Goal: Entertainment & Leisure: Consume media (video, audio)

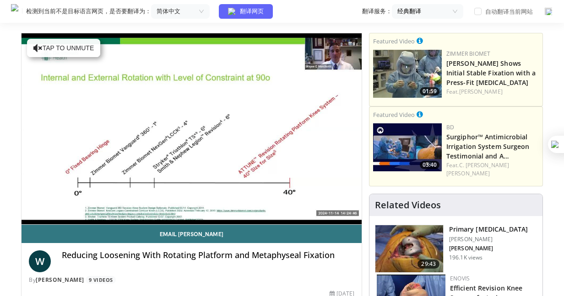
scroll to position [46, 0]
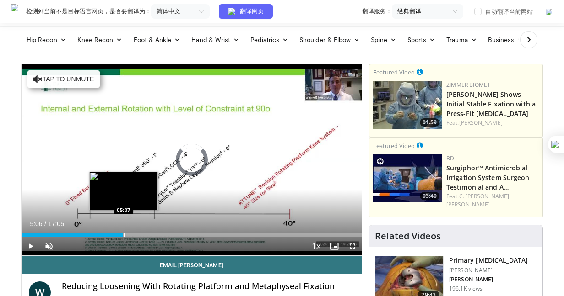
click at [123, 235] on div "Loaded : 4.83% 05:06 05:07" at bounding box center [192, 236] width 340 height 4
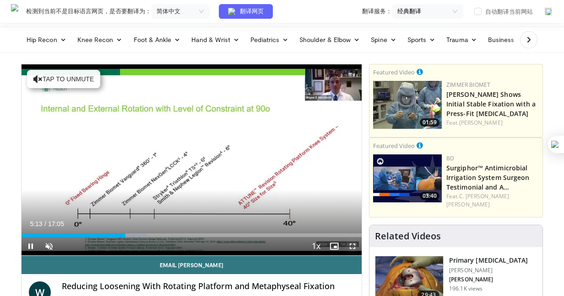
click at [351, 247] on span "Video Player" at bounding box center [352, 246] width 18 height 18
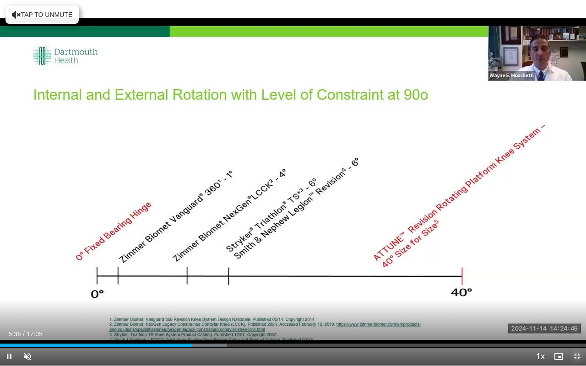
click at [563, 296] on span "Video Player" at bounding box center [576, 356] width 18 height 18
